Goal: Task Accomplishment & Management: Complete application form

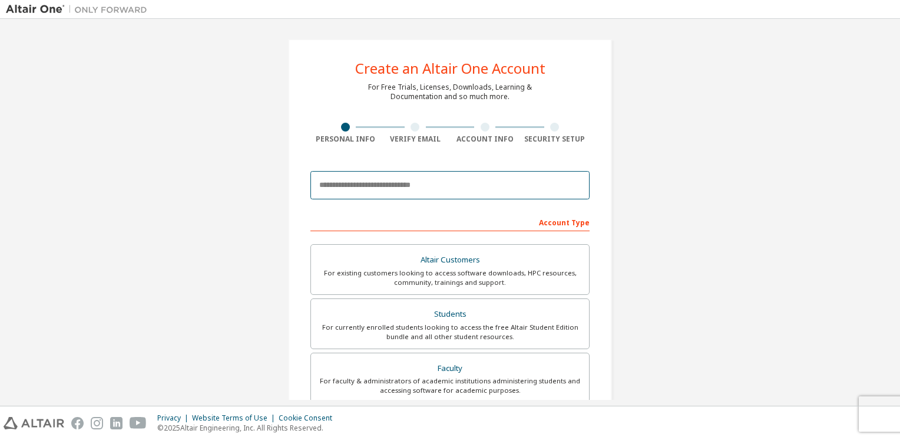
click at [410, 186] on input "email" at bounding box center [449, 185] width 279 height 28
type input "**********"
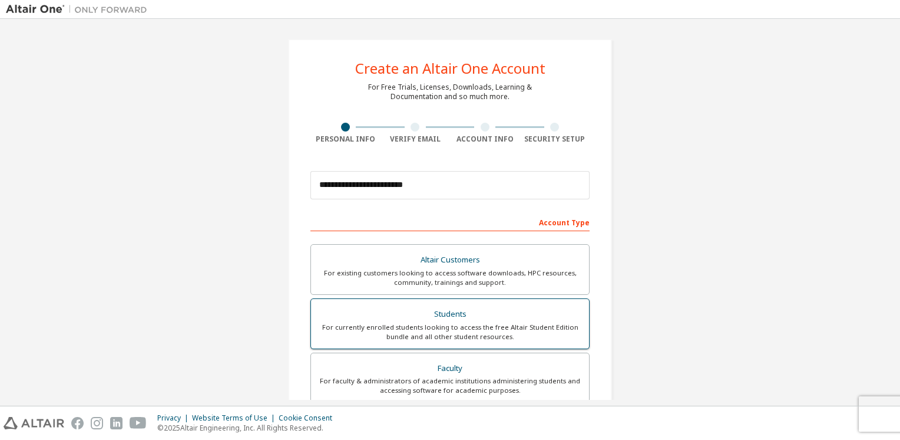
click at [480, 318] on div "Students" at bounding box center [450, 314] width 264 height 16
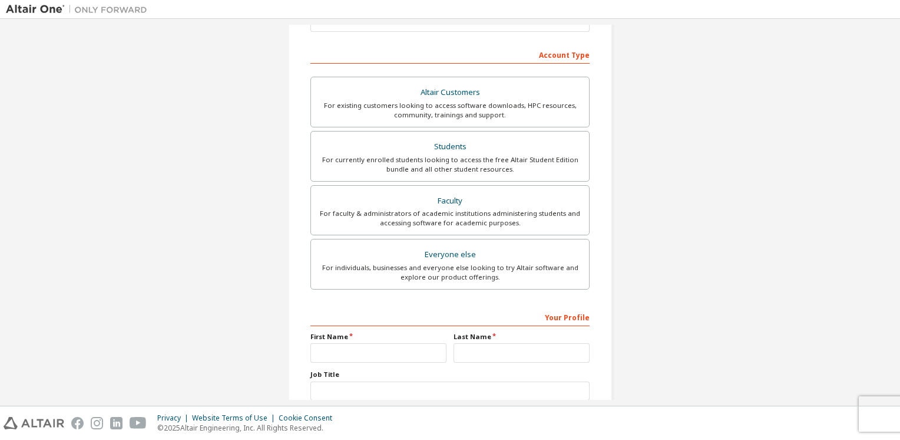
scroll to position [236, 0]
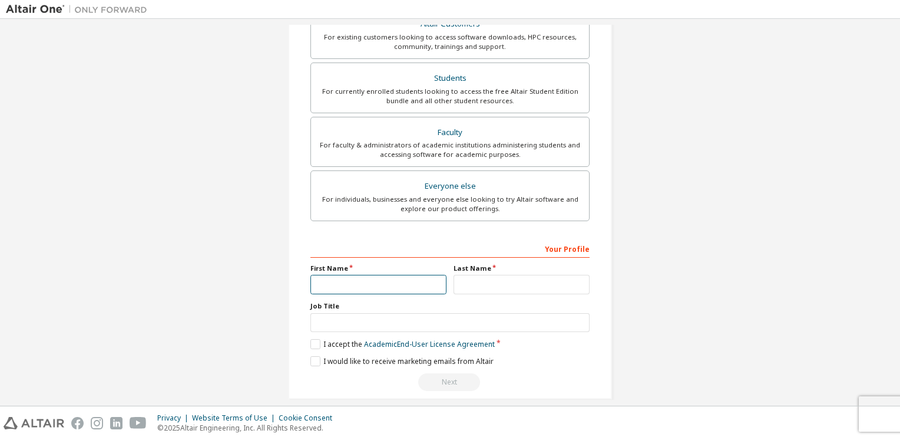
click at [389, 289] on input "text" at bounding box center [378, 284] width 136 height 19
type input "*****"
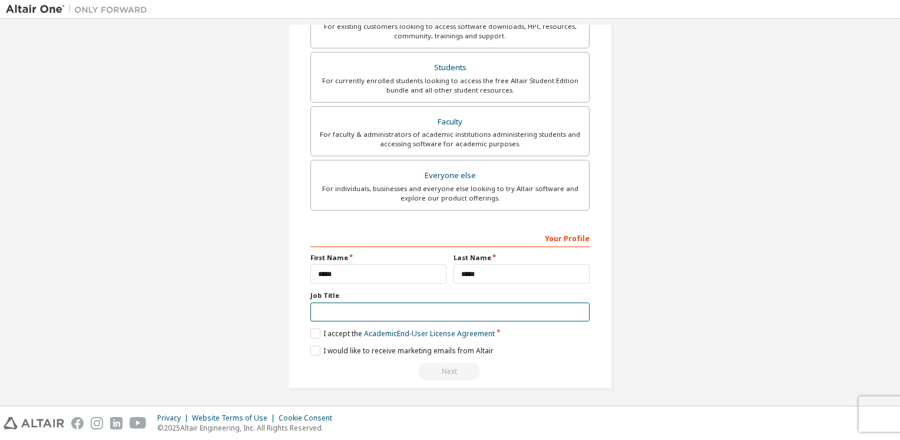
click at [381, 318] on input "text" at bounding box center [449, 311] width 279 height 19
drag, startPoint x: 114, startPoint y: 20, endPoint x: 191, endPoint y: 232, distance: 225.7
click at [191, 232] on div "**********" at bounding box center [450, 90] width 888 height 624
click at [389, 308] on input "text" at bounding box center [449, 311] width 279 height 19
type input "*"
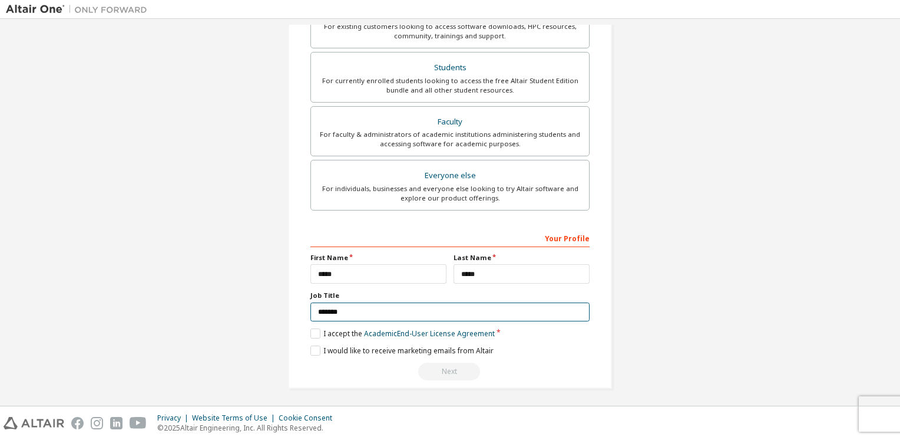
type input "*******"
click at [321, 333] on label "I accept the Academic End-User License Agreement" at bounding box center [402, 333] width 184 height 10
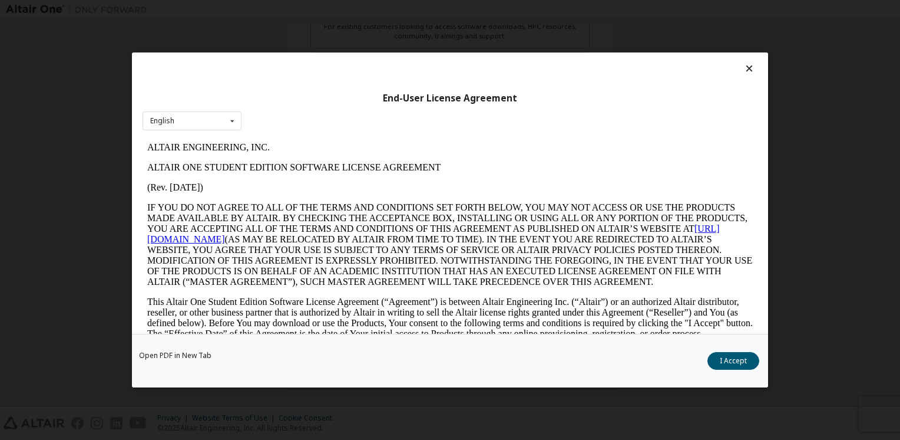
scroll to position [0, 0]
click at [233, 127] on icon at bounding box center [232, 121] width 15 height 18
click at [378, 147] on p "ALTAIR ENGINEERING, INC." at bounding box center [450, 147] width 606 height 11
click at [742, 359] on button "I Accept" at bounding box center [734, 361] width 52 height 18
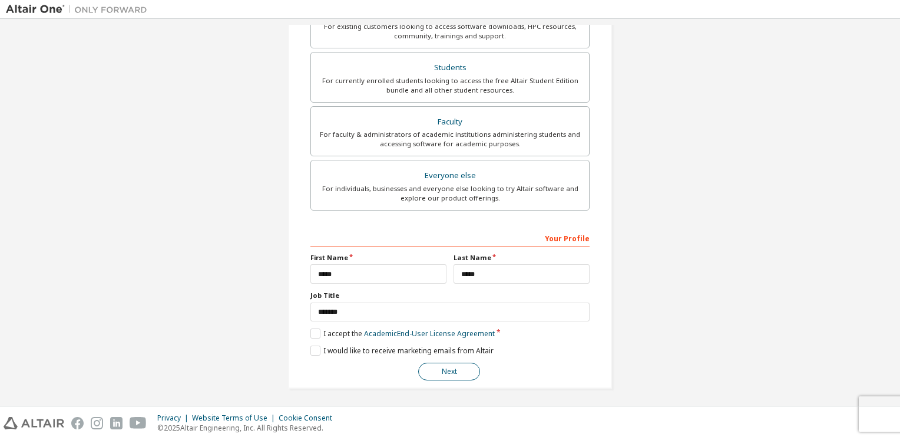
click at [452, 369] on button "Next" at bounding box center [449, 371] width 62 height 18
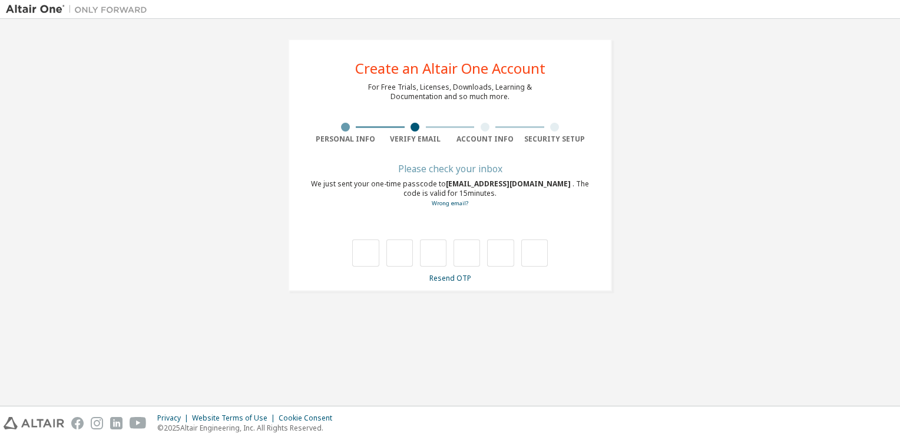
type input "*"
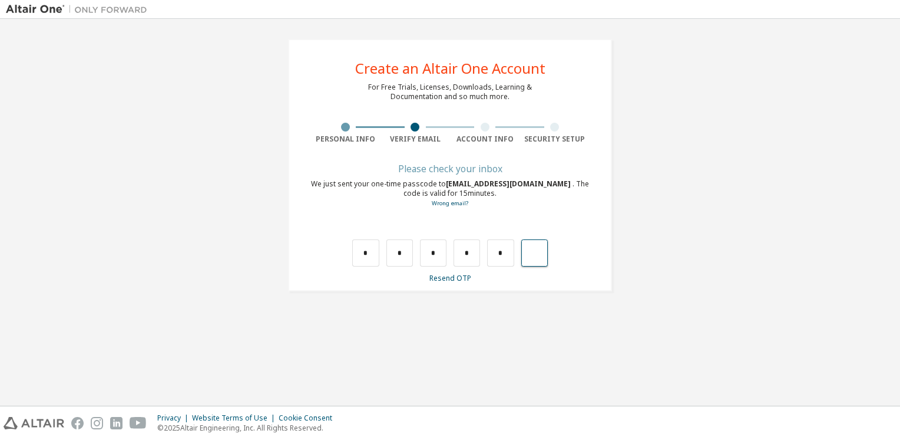
type input "*"
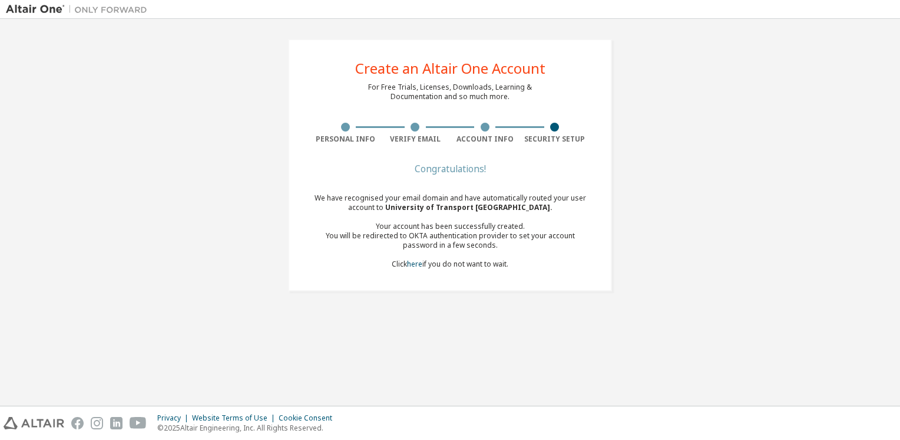
click at [544, 170] on div "Congratulations!" at bounding box center [449, 168] width 279 height 7
click at [556, 134] on div "Security Setup" at bounding box center [555, 138] width 70 height 9
click at [556, 126] on div at bounding box center [554, 127] width 9 height 9
click at [556, 125] on div at bounding box center [554, 127] width 9 height 9
